Goal: Task Accomplishment & Management: Manage account settings

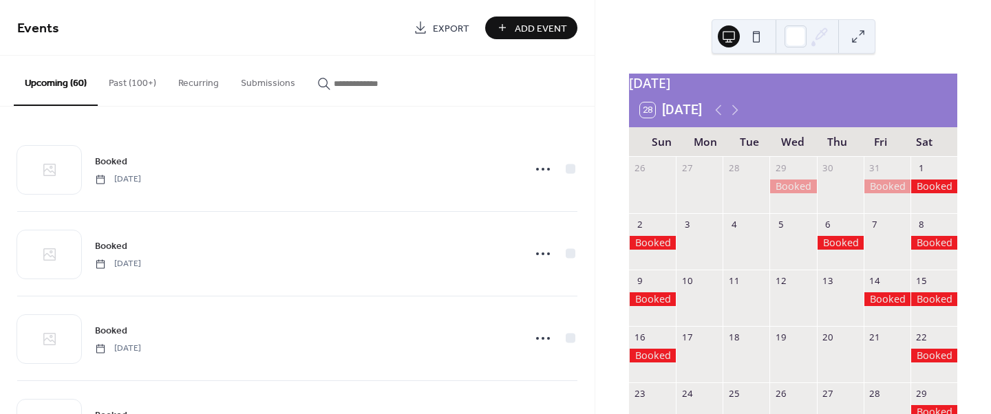
scroll to position [81, 0]
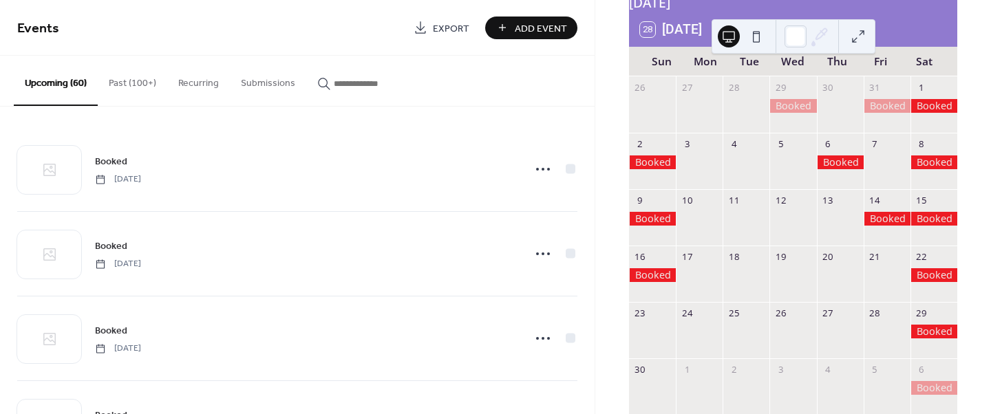
click at [882, 33] on div "28 [DATE]" at bounding box center [793, 29] width 328 height 33
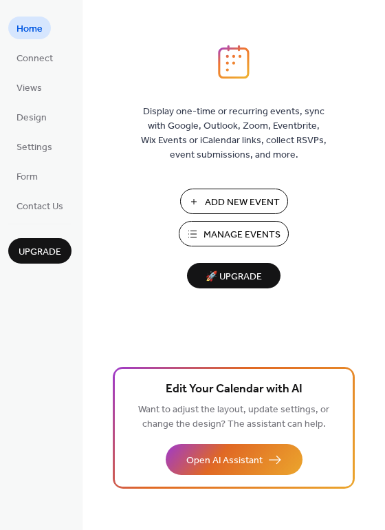
click at [242, 233] on span "Manage Events" at bounding box center [242, 235] width 77 height 14
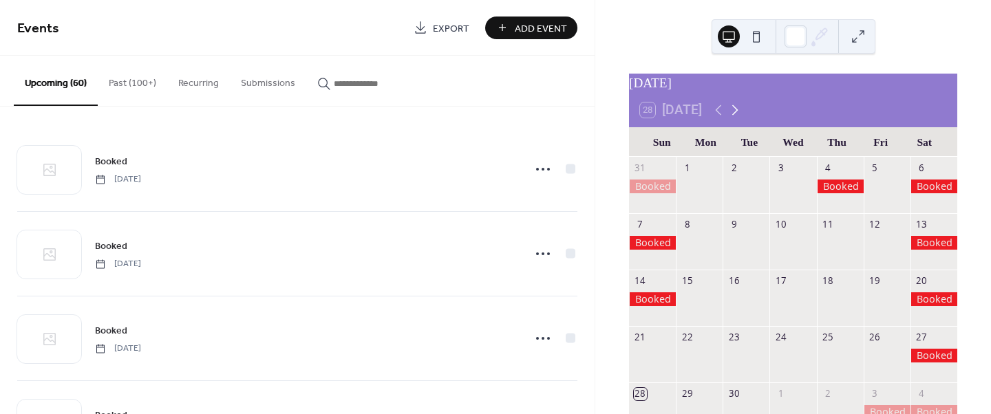
click at [732, 118] on icon at bounding box center [735, 110] width 17 height 17
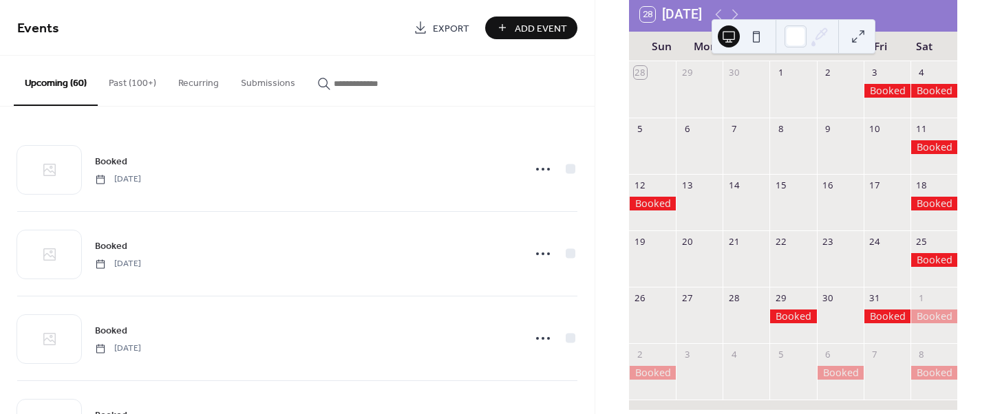
scroll to position [96, 0]
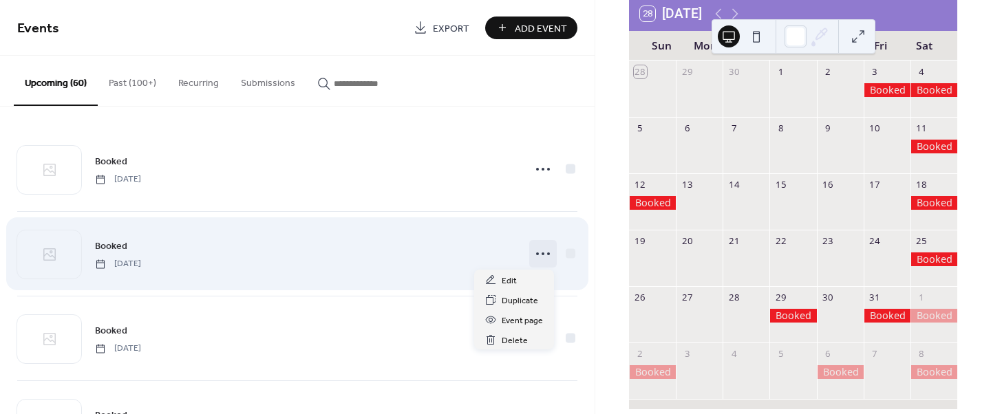
click at [533, 251] on icon at bounding box center [543, 254] width 22 height 22
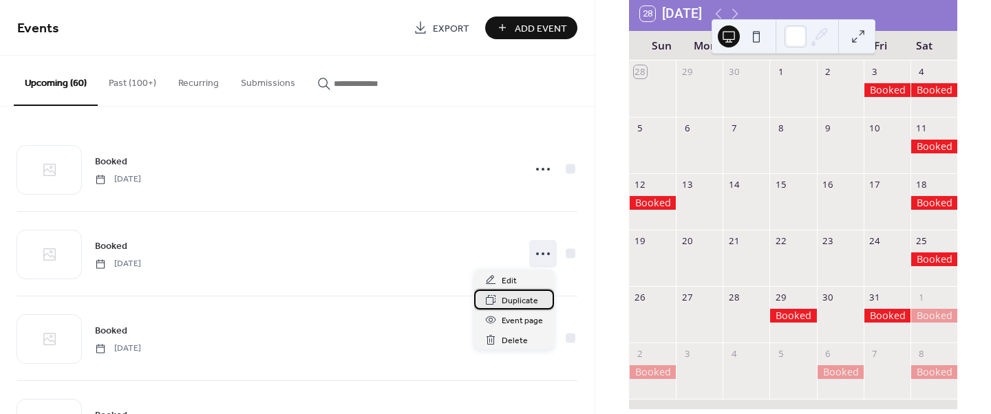
click at [521, 298] on span "Duplicate" at bounding box center [520, 301] width 36 height 14
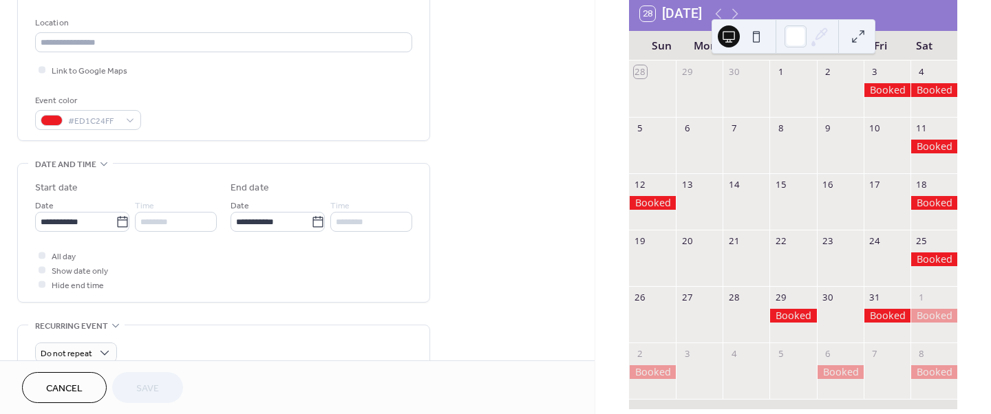
scroll to position [299, 0]
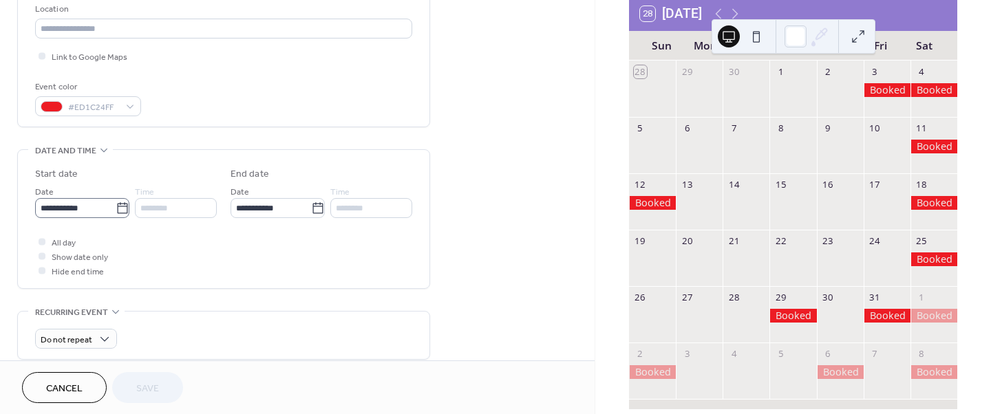
click at [117, 209] on icon at bounding box center [123, 209] width 14 height 14
click at [116, 209] on input "**********" at bounding box center [75, 208] width 81 height 20
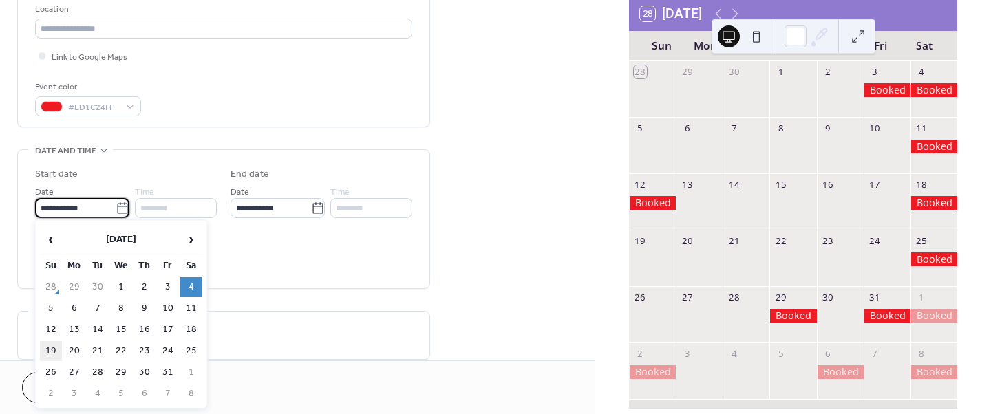
click at [53, 350] on td "19" at bounding box center [51, 351] width 22 height 20
type input "**********"
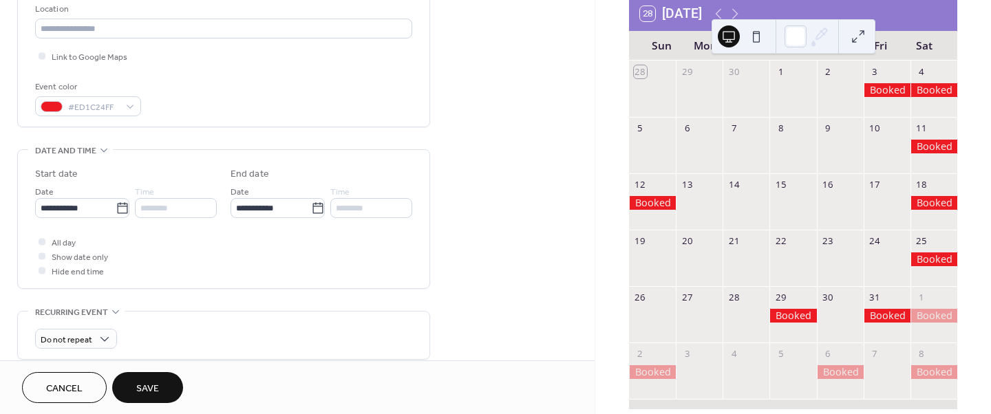
click at [151, 382] on span "Save" at bounding box center [147, 389] width 23 height 14
